Goal: Task Accomplishment & Management: Manage account settings

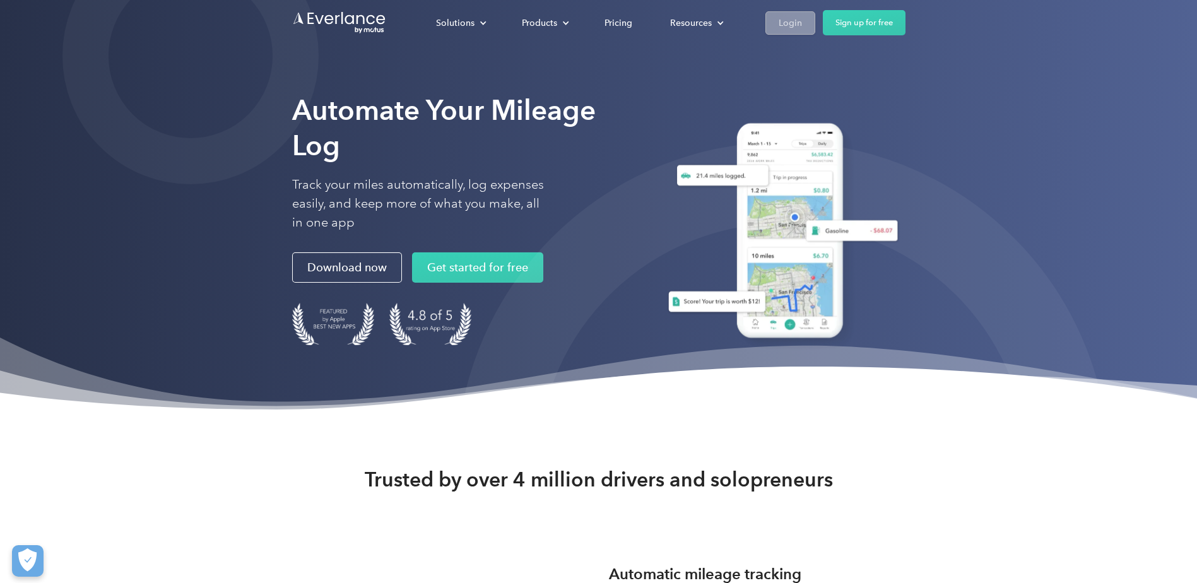
drag, startPoint x: 778, startPoint y: 18, endPoint x: 777, endPoint y: 30, distance: 11.4
click at [779, 18] on div "Login" at bounding box center [790, 23] width 23 height 16
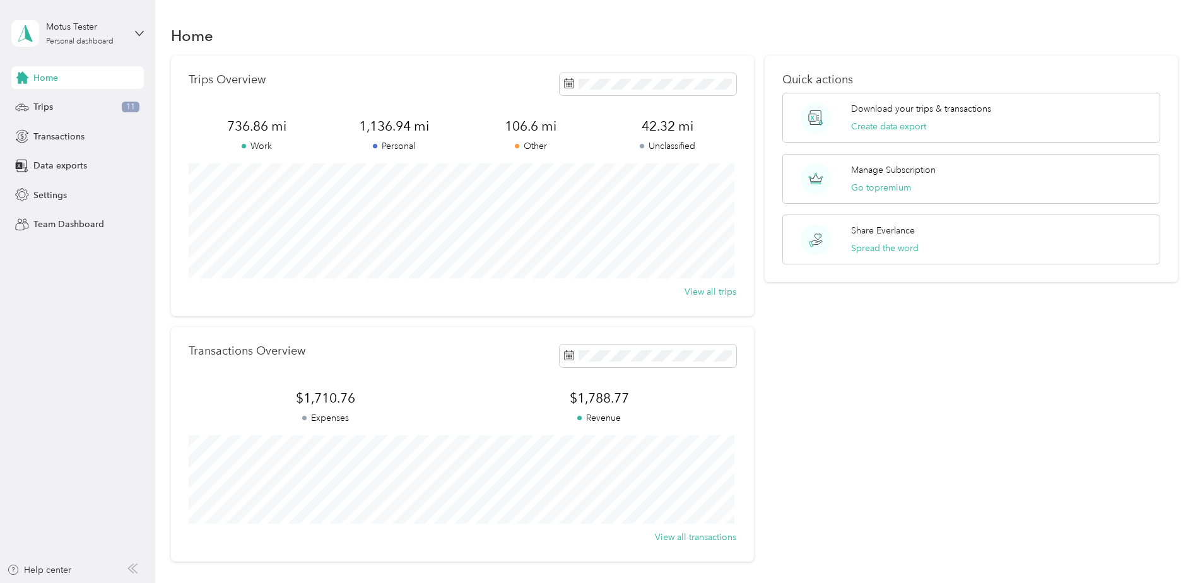
click at [138, 40] on div "Motus Tester Personal dashboard" at bounding box center [77, 33] width 132 height 44
click at [90, 110] on div "You’re signed in as morga_n21@live.com Log out" at bounding box center [144, 82] width 266 height 71
click at [146, 39] on aside "Motus Tester Personal dashboard Home Trips 11 Transactions Data exports Setting…" at bounding box center [77, 291] width 155 height 583
click at [137, 33] on icon at bounding box center [140, 33] width 8 height 4
click at [64, 105] on div "Log out" at bounding box center [47, 103] width 49 height 13
